Goal: Information Seeking & Learning: Check status

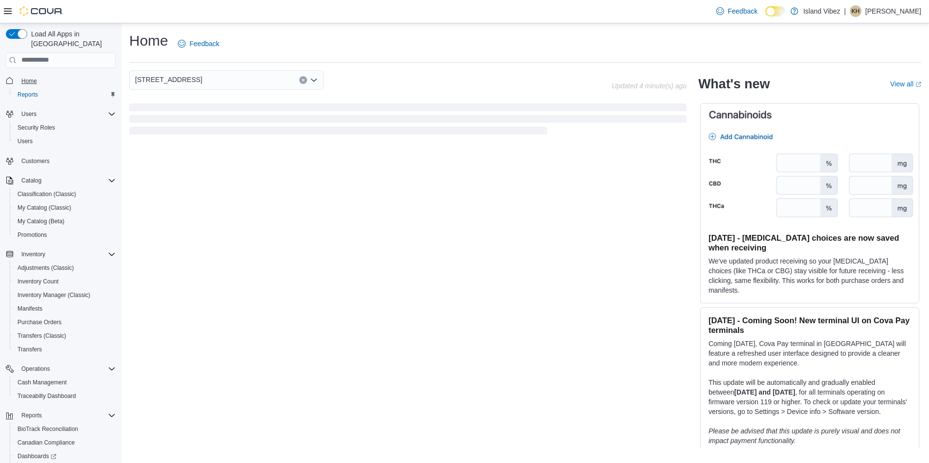
click at [32, 77] on span "Home" at bounding box center [29, 81] width 16 height 8
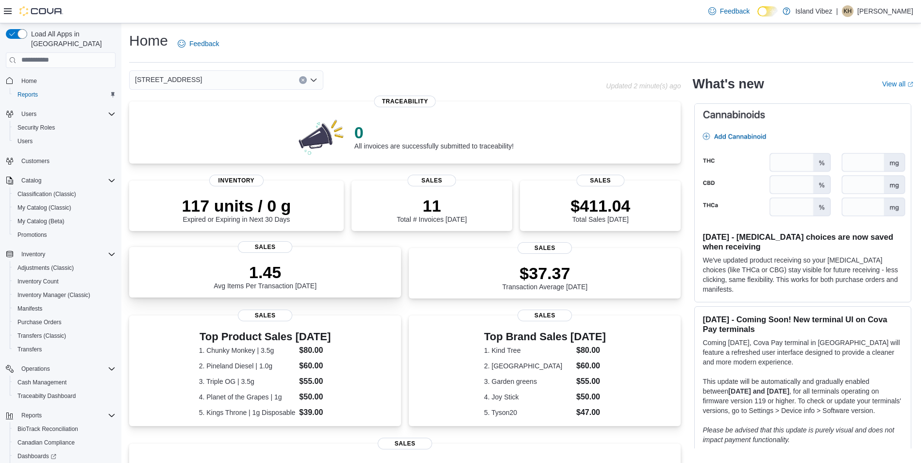
click at [271, 266] on p "1.45" at bounding box center [265, 272] width 103 height 19
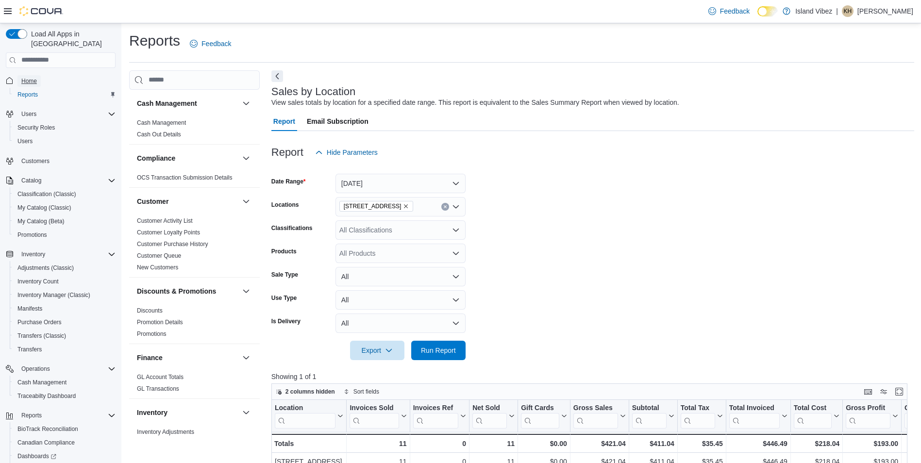
click at [27, 77] on span "Home" at bounding box center [29, 81] width 16 height 8
